Goal: Navigation & Orientation: Go to known website

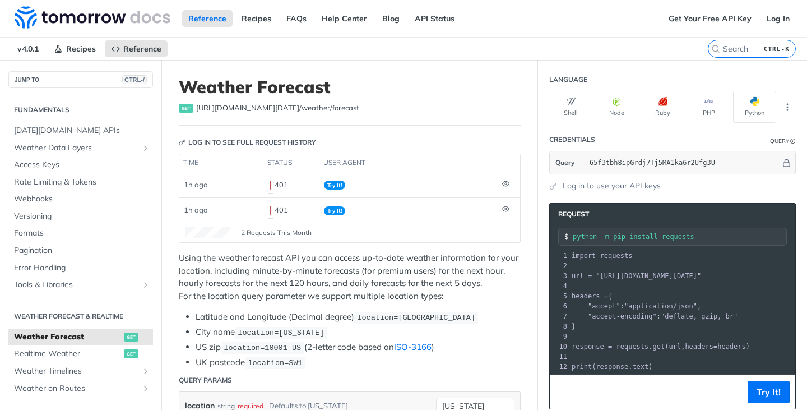
scroll to position [240, 0]
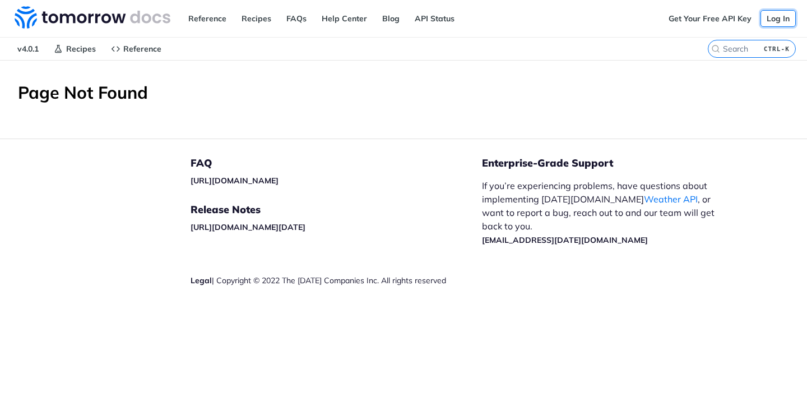
click at [771, 16] on link "Log In" at bounding box center [778, 18] width 35 height 17
